Goal: Task Accomplishment & Management: Use online tool/utility

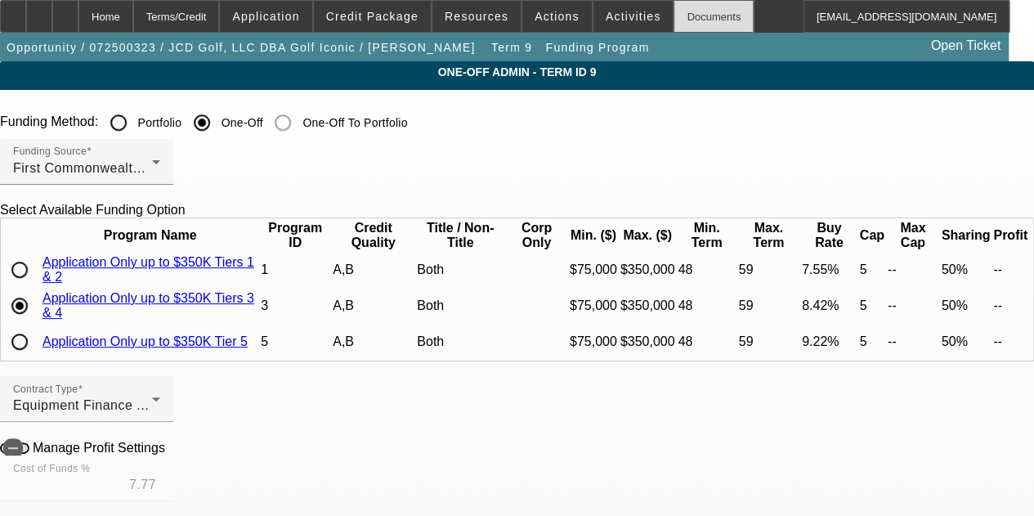
click at [674, 23] on div "Documents" at bounding box center [714, 16] width 80 height 33
click at [133, 11] on div "Home" at bounding box center [105, 16] width 55 height 33
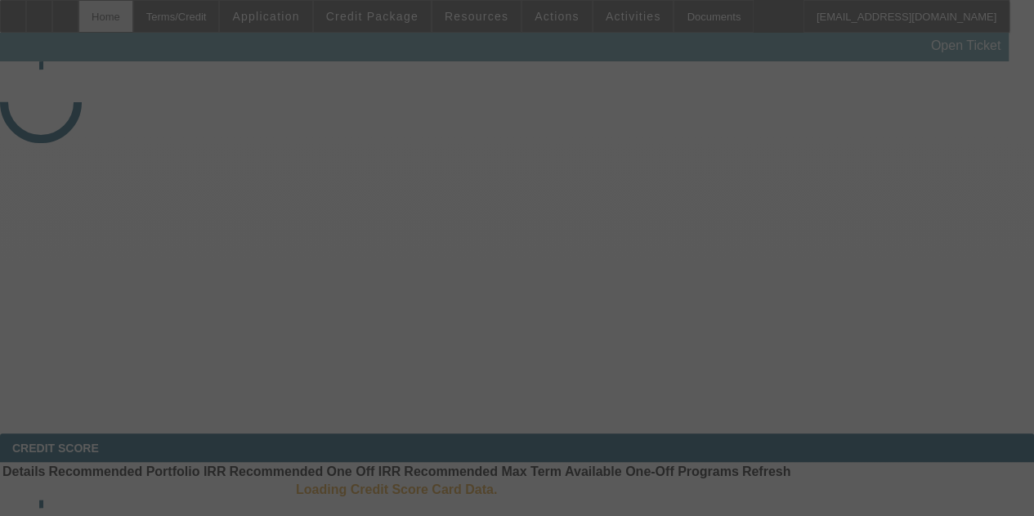
select select "4"
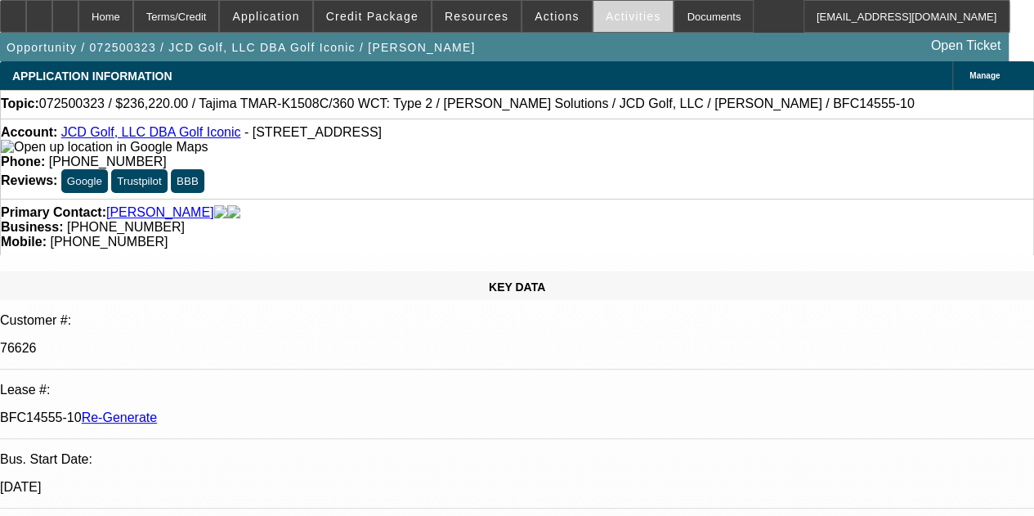
select select "0"
select select "2"
select select "0"
select select "2"
select select "6"
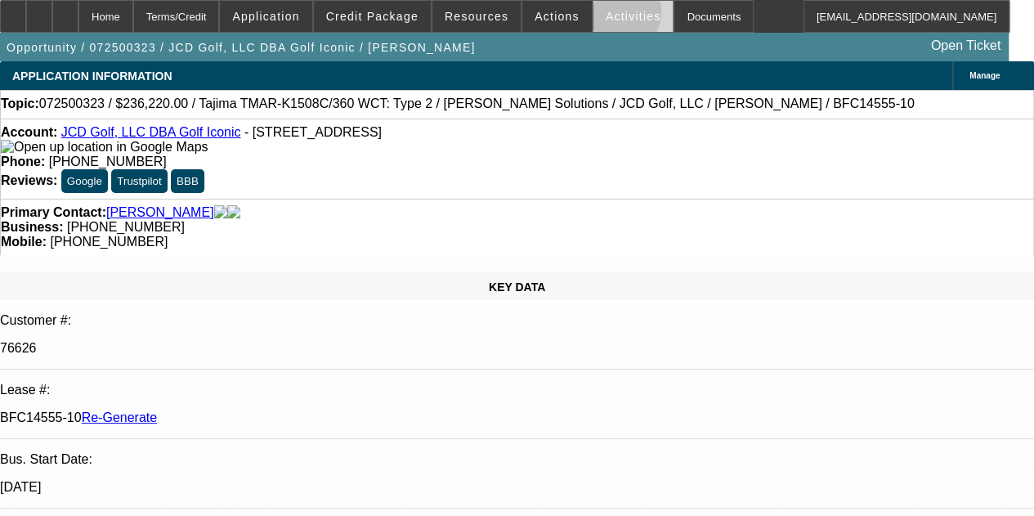
click at [606, 15] on span "Activities" at bounding box center [634, 16] width 56 height 13
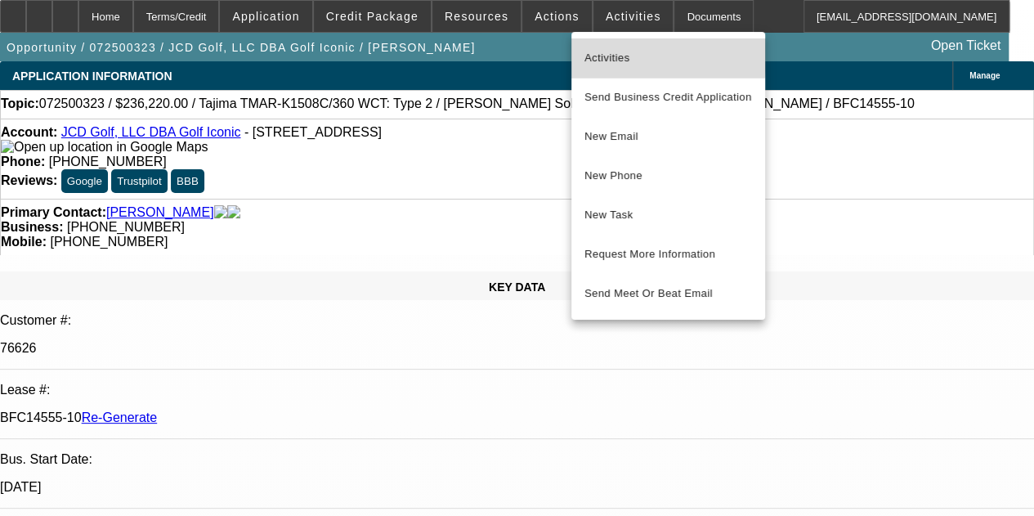
click at [602, 53] on span "Activities" at bounding box center [668, 58] width 168 height 20
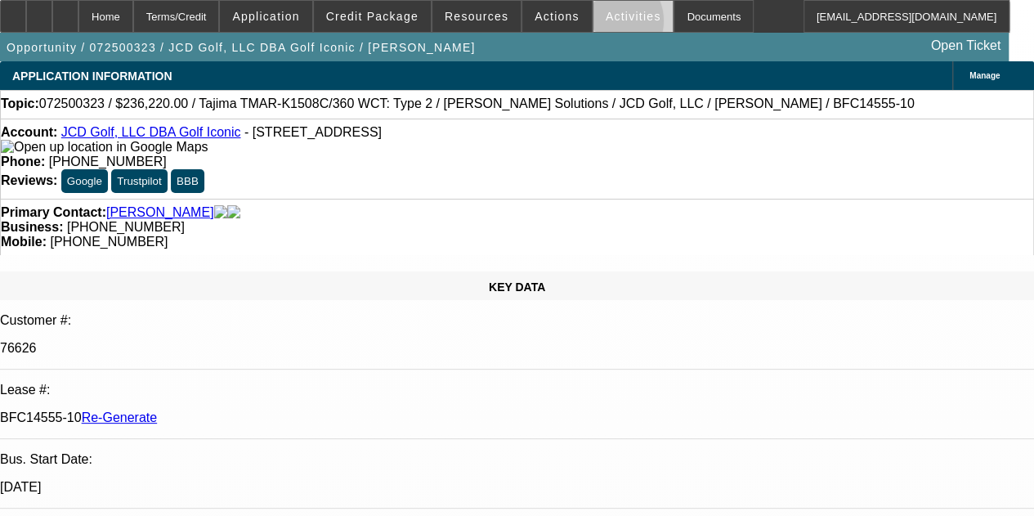
click at [593, 24] on span at bounding box center [633, 16] width 80 height 39
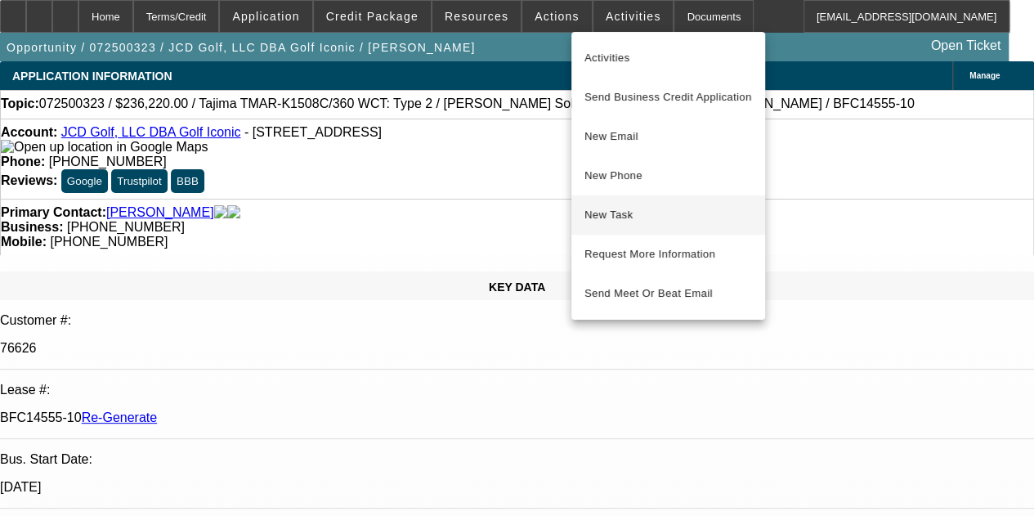
click at [607, 207] on span "New Task" at bounding box center [668, 215] width 168 height 20
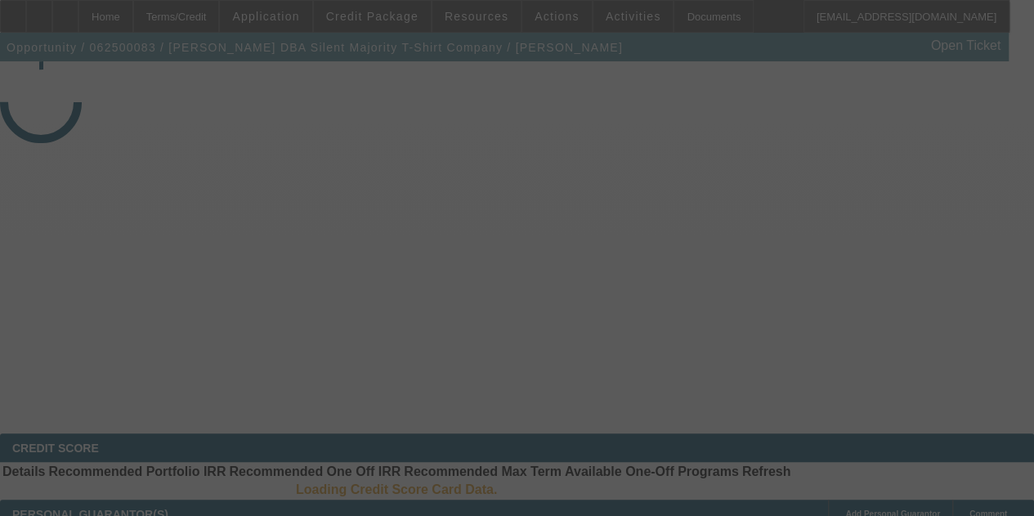
select select "4"
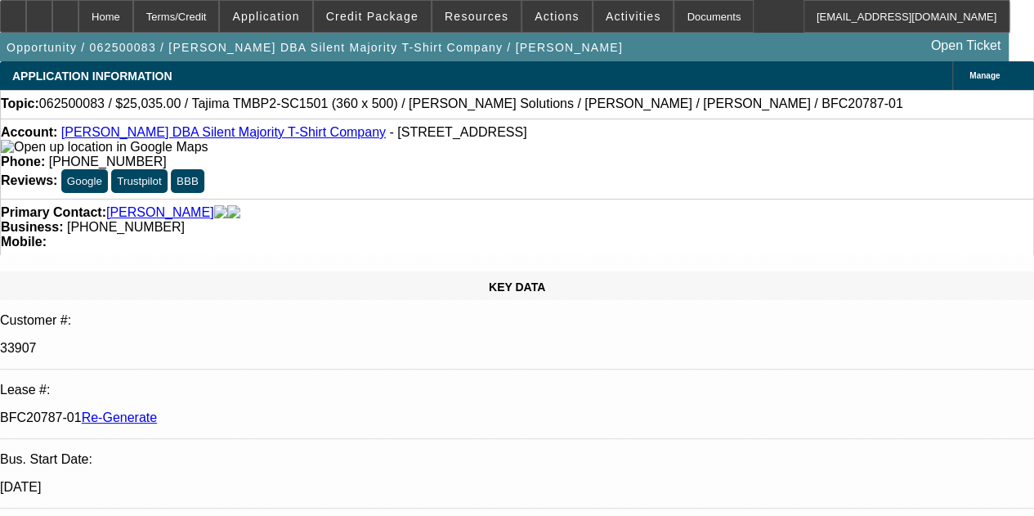
select select "0"
select select "1"
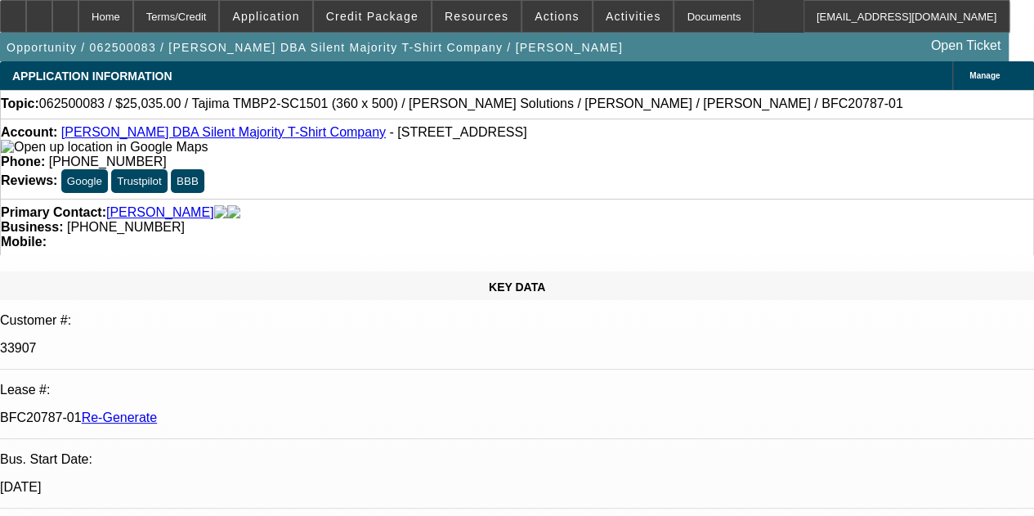
select select "6"
click at [677, 20] on div "Documents" at bounding box center [714, 16] width 80 height 33
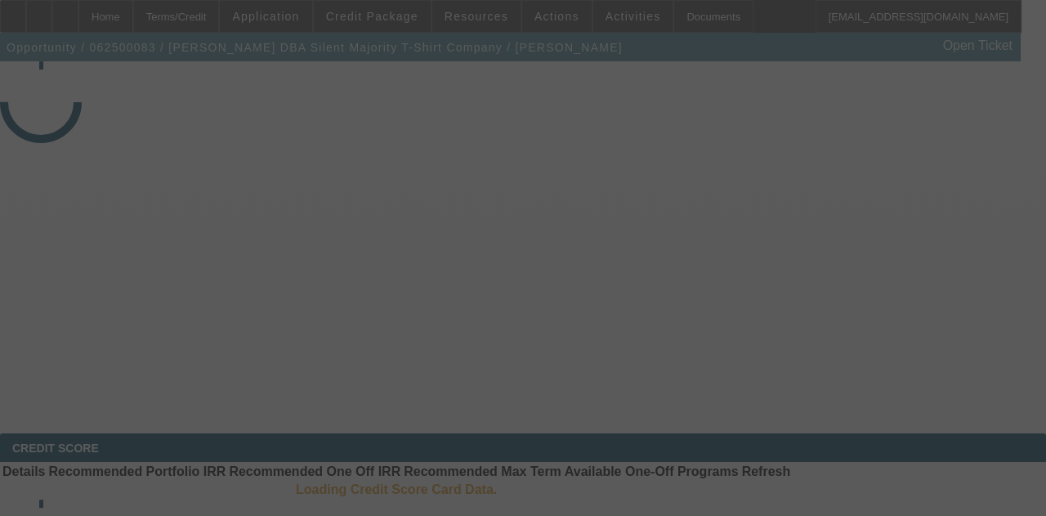
select select "4"
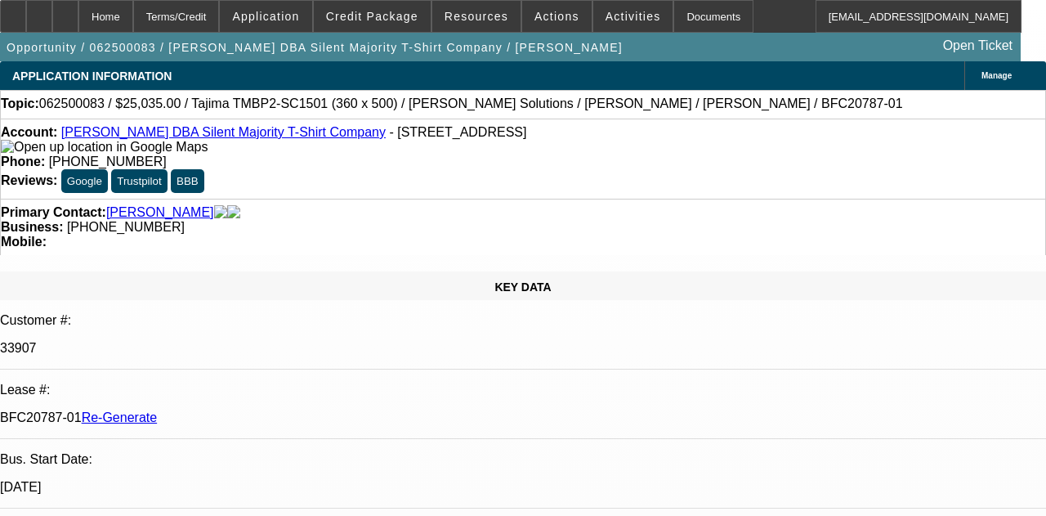
select select "0"
select select "6"
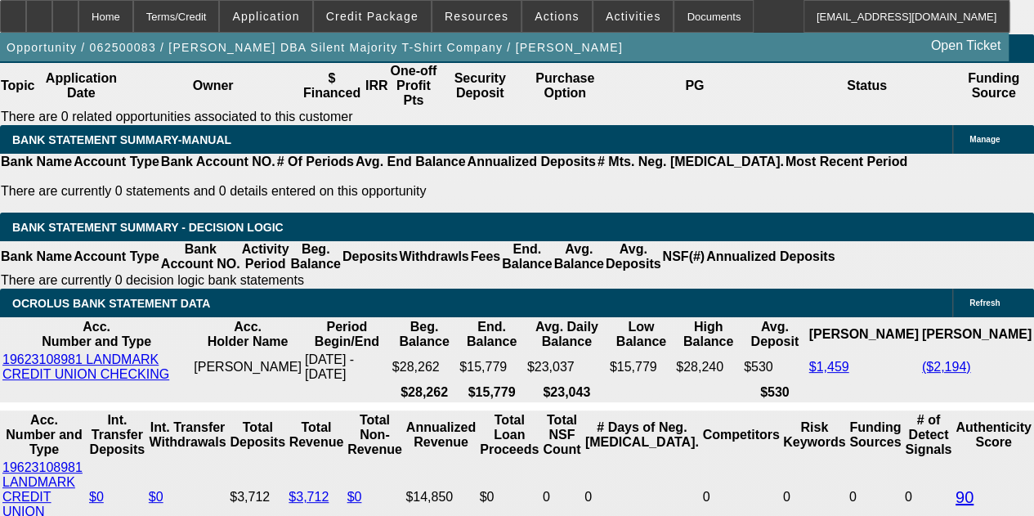
scroll to position [3049, 0]
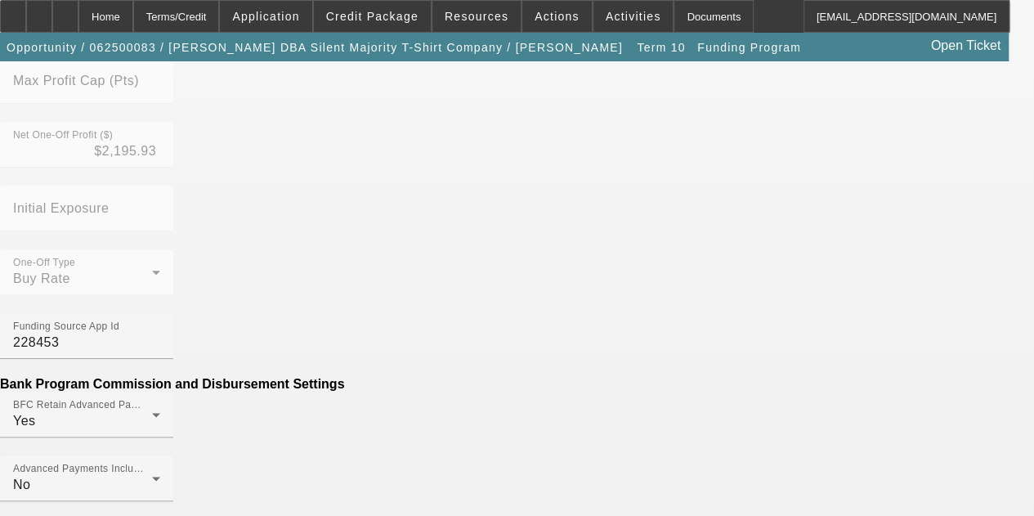
scroll to position [750, 0]
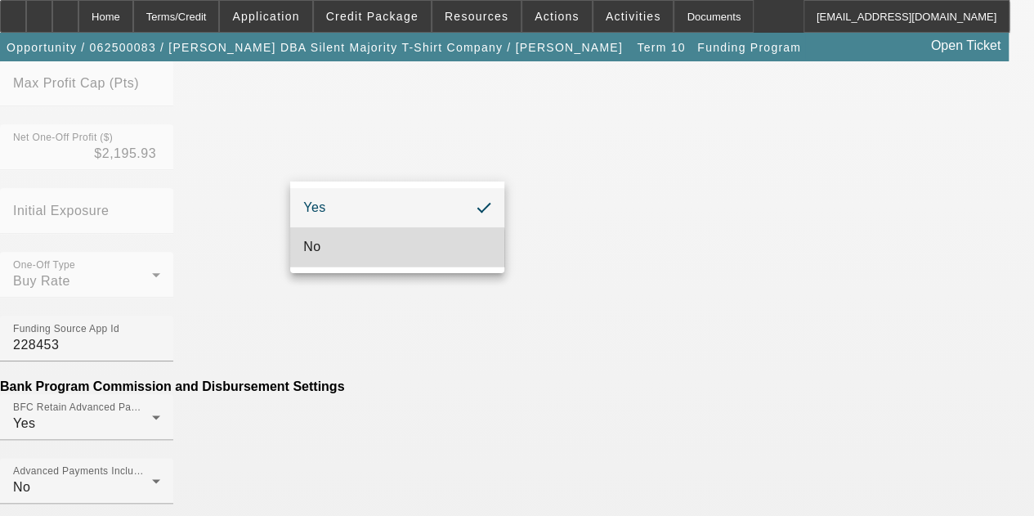
click at [329, 256] on mat-option "No" at bounding box center [397, 246] width 214 height 39
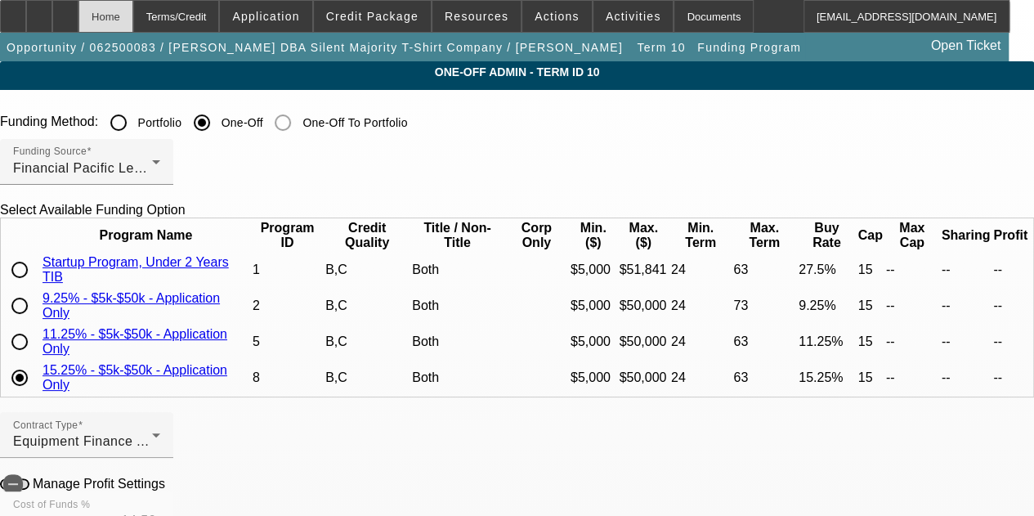
click at [133, 13] on div "Home" at bounding box center [105, 16] width 55 height 33
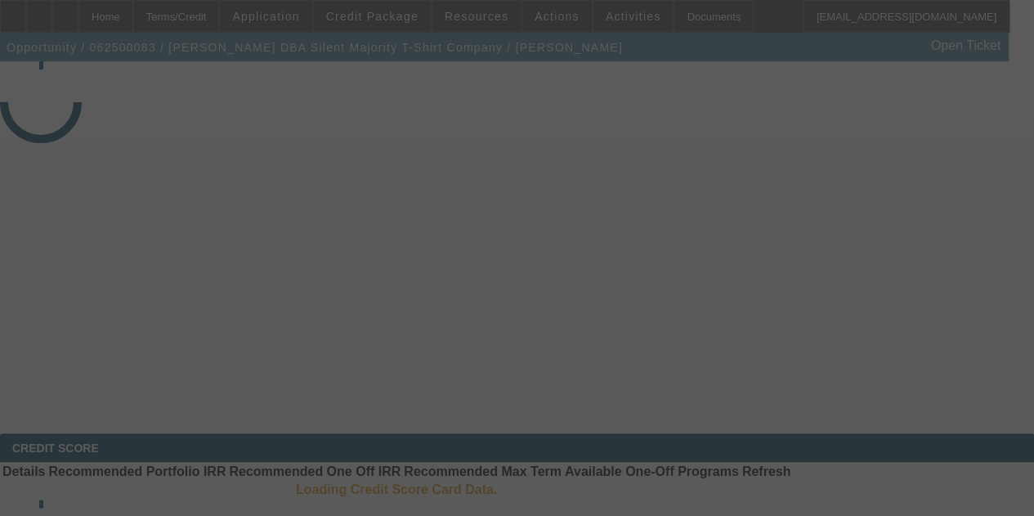
select select "4"
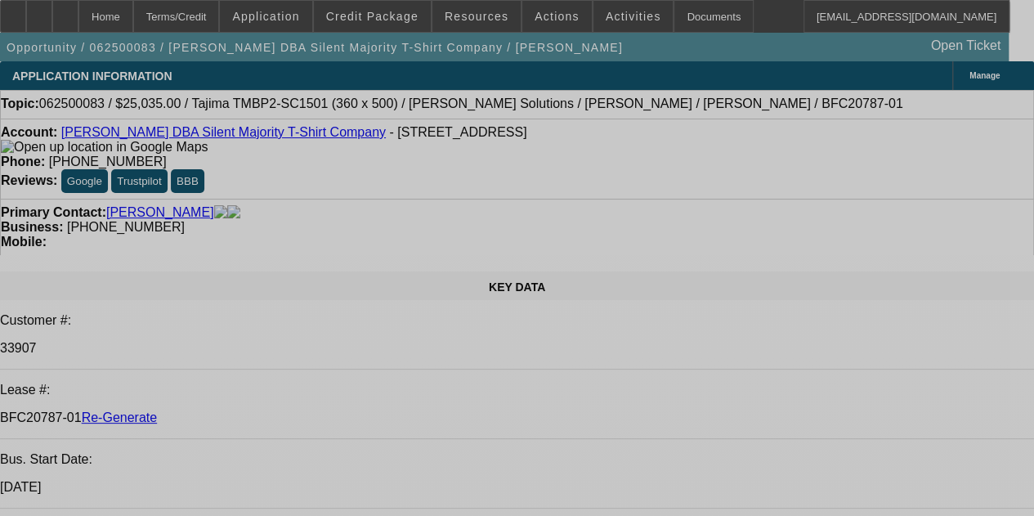
select select "0"
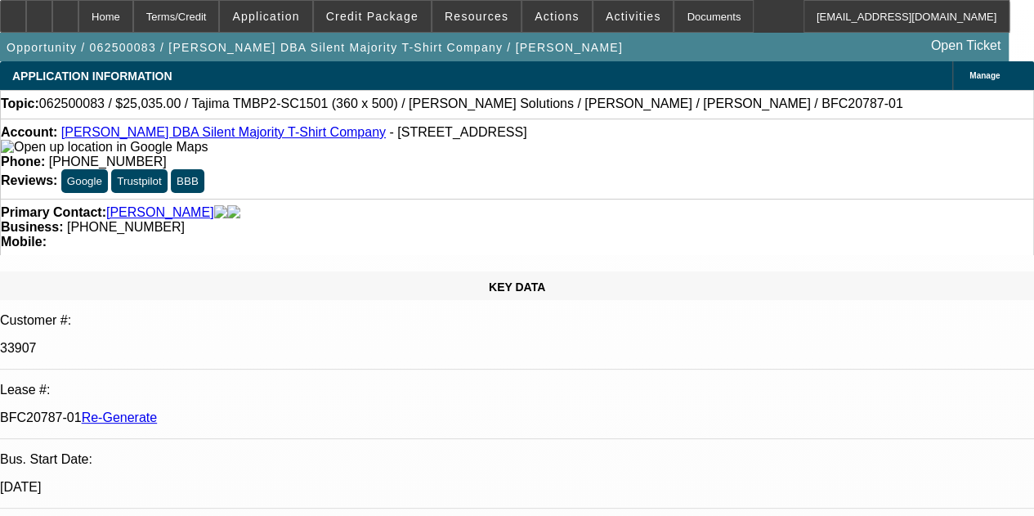
select select "0"
select select "6"
